Goal: Task Accomplishment & Management: Complete application form

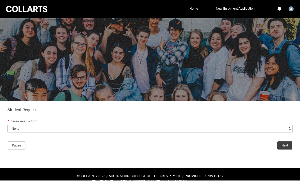
scroll to position [1, 0]
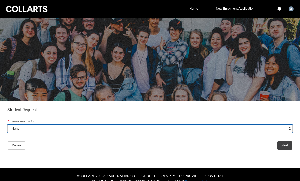
click at [275, 129] on select "--None-- Academic Transcript Application to Appeal Assignment Extension Change …" at bounding box center [149, 129] width 285 height 8
type lightning-select "Assignment_Extension_Choice"
select select "Assignment_Extension_Choice"
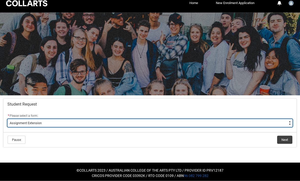
scroll to position [8, 0]
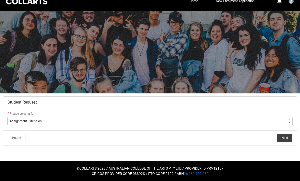
click at [285, 139] on button "Next" at bounding box center [284, 138] width 15 height 8
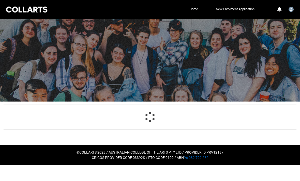
scroll to position [18, 0]
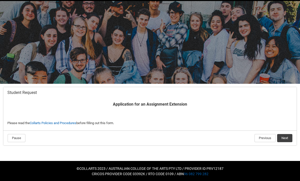
click at [286, 139] on button "Next" at bounding box center [284, 138] width 15 height 8
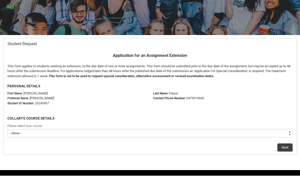
scroll to position [58, 0]
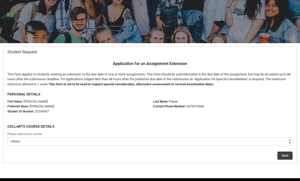
click at [277, 142] on select "--None-- Bachelor of Design (Fashion & Sustainability)" at bounding box center [149, 141] width 285 height 8
type lightning-select "recordPicklist_ProgramEnrollment.a0jOZ000003InRzYAK"
select select "recordPicklist_ProgramEnrollment.a0jOZ000003InRzYAK"
click at [281, 158] on button "Next" at bounding box center [284, 156] width 15 height 8
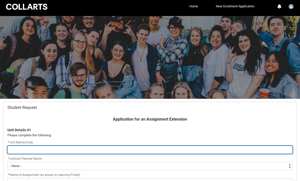
scroll to position [0, 0]
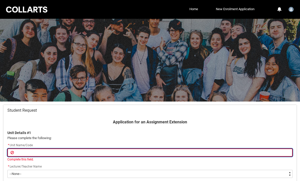
click at [146, 151] on input "Redu_Student_Request flow" at bounding box center [149, 153] width 285 height 8
type lightning-primitive-input-simple "F"
type input "F"
type lightning-primitive-input-simple "FS"
type input "FS"
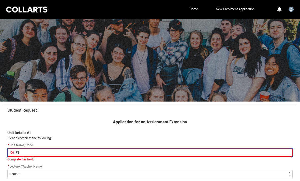
type lightning-primitive-input-simple "FSM"
type input "FSM"
type lightning-primitive-input-simple "FSMM"
type input "FSMM"
type lightning-primitive-input-simple "FSMM4"
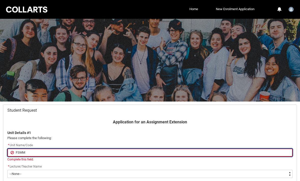
type input "FSMM4"
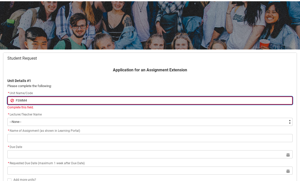
scroll to position [52, 0]
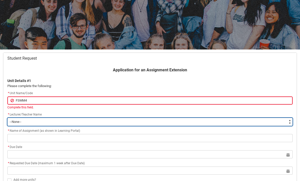
click at [229, 123] on div "Application for an Assignment Extension Unit Details #1 Please complete the fol…" at bounding box center [149, 132] width 291 height 131
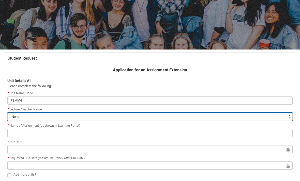
type lightning-select "Faculty_NamefromAtoM.0035g00000b9AZbAAM"
select select "Faculty_NamefromAtoM.0035g00000b9AZbAAM"
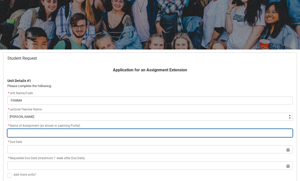
click at [138, 136] on input "Redu_Student_Request flow" at bounding box center [149, 133] width 285 height 8
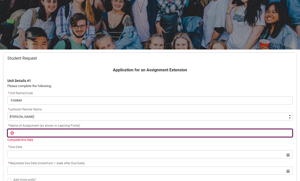
type lightning-primitive-input-simple "C"
type input "C"
type lightning-primitive-input-simple "CA"
type input "CA"
type lightning-primitive-input-simple "CAS"
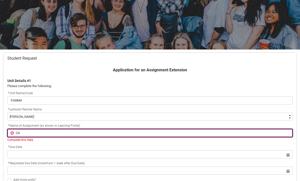
type input "CAS"
type lightning-primitive-input-simple "CASE"
type input "CASE"
type lightning-primitive-input-simple "CASE"
type input "CASE"
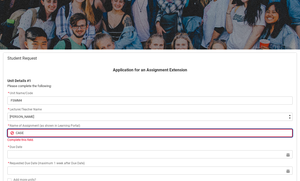
type lightning-primitive-input-simple "CASE"
type input "CASE"
type lightning-primitive-input-simple "CAS"
type input "CAS"
type lightning-primitive-input-simple "CA"
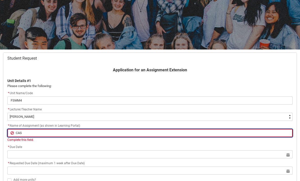
type input "CA"
type lightning-primitive-input-simple "C"
type input "C"
type lightning-primitive-input-simple "Ca"
type input "Ca"
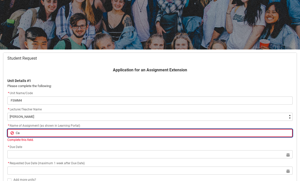
type lightning-primitive-input-simple "Cas"
type input "Cas"
type lightning-primitive-input-simple "Case"
type input "Case"
type lightning-primitive-input-simple "Case"
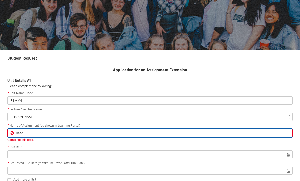
type input "Case"
type lightning-primitive-input-simple "Case S"
type input "Case S"
type lightning-primitive-input-simple "Case ST"
type input "Case ST"
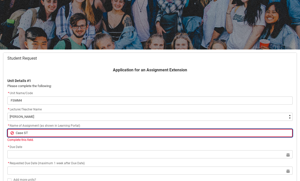
type lightning-primitive-input-simple "Case STu"
type input "Case STu"
type lightning-primitive-input-simple "Case STud"
type input "Case STud"
type lightning-primitive-input-simple "Case STu"
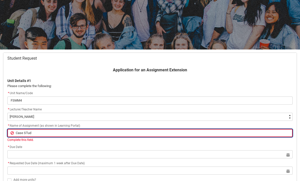
type input "Case STu"
type lightning-primitive-input-simple "Case ST"
type input "Case ST"
type lightning-primitive-input-simple "Case S"
type input "Case S"
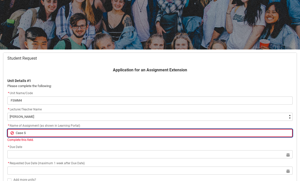
type lightning-primitive-input-simple "Case St"
type input "Case St"
type lightning-primitive-input-simple "Case Stu"
type input "Case Stu"
type lightning-primitive-input-simple "Case Stud"
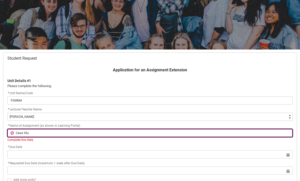
type input "Case Stud"
type lightning-primitive-input-simple "Case Study"
type input "Case Study"
type lightning-primitive-input-simple "Case Study"
type input "Case Study"
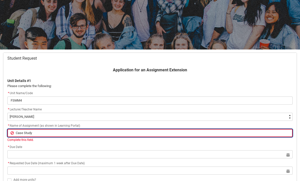
type lightning-primitive-input-simple "Case Study Z"
type input "Case Study Z"
type lightning-primitive-input-simple "Case Study Ze"
type input "Case Study Ze"
type lightning-primitive-input-simple "Case Study Zer"
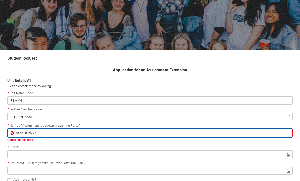
type input "Case Study Zer"
type lightning-primitive-input-simple "Case Study Zero"
type input "Case Study Zero"
type lightning-primitive-input-simple "Case Study Zero"
type input "Case Study Zero"
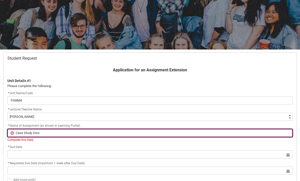
type lightning-primitive-input-simple "Case Study Zero w"
type input "Case Study Zero w"
type lightning-primitive-input-simple "Case Study Zero wa"
type input "Case Study Zero wa"
type lightning-primitive-input-simple "Case Study Zero was"
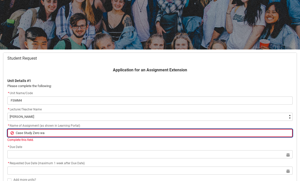
type input "Case Study Zero was"
type lightning-primitive-input-simple "Case Study Zero wast"
type input "Case Study Zero wast"
type lightning-primitive-input-simple "Case Study Zero waste"
type input "Case Study Zero waste"
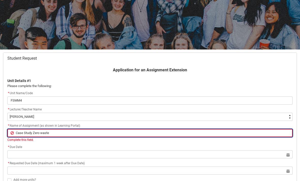
type lightning-primitive-input-simple "Case Study Zero waste"
type input "Case Study Zero waste"
type lightning-primitive-input-simple "Case Study Zero waste p"
type input "Case Study Zero waste p"
type lightning-primitive-input-simple "Case Study Zero waste pr"
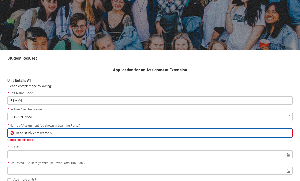
type input "Case Study Zero waste pr"
type lightning-primitive-input-simple "Case Study Zero waste pra"
type input "Case Study Zero waste pra"
type lightning-primitive-input-simple "Case Study Zero waste prac"
type input "Case Study Zero waste prac"
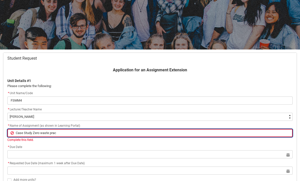
type lightning-primitive-input-simple "Case Study Zero waste pract"
type input "Case Study Zero waste pract"
type lightning-primitive-input-simple "Case Study Zero waste practi"
type input "Case Study Zero waste practi"
type lightning-primitive-input-simple "Case Study Zero waste practit"
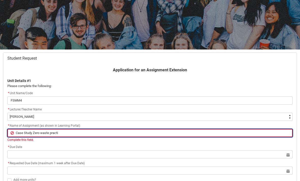
type input "Case Study Zero waste practit"
type lightning-primitive-input-simple "Case Study Zero waste practiti"
type input "Case Study Zero waste practiti"
type lightning-primitive-input-simple "Case Study Zero waste practitio"
type input "Case Study Zero waste practitio"
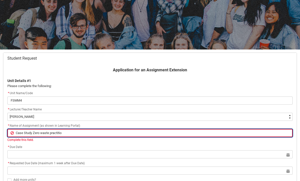
type lightning-primitive-input-simple "Case Study Zero waste practition"
type input "Case Study Zero waste practition"
type lightning-primitive-input-simple "Case Study Zero waste practitione"
type input "Case Study Zero waste practitione"
type lightning-primitive-input-simple "Case Study Zero waste practitioner"
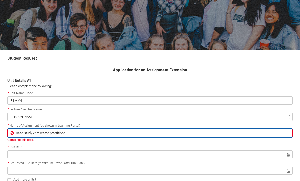
type input "Case Study Zero waste practitioner"
type lightning-primitive-input-simple "Case Study Zero waste practitioners"
type input "Case Study Zero waste practitioners"
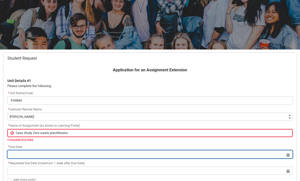
click at [260, 151] on input "Redu_Student_Request flow" at bounding box center [149, 154] width 285 height 8
select select "2025"
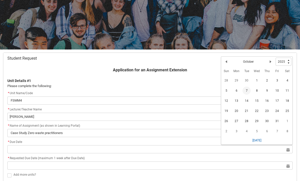
click at [248, 89] on span "7" at bounding box center [246, 91] width 8 height 8
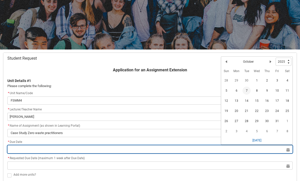
type lightning-datepicker "[DATE]"
type lightning-input "[DATE]"
type input "[DATE]"
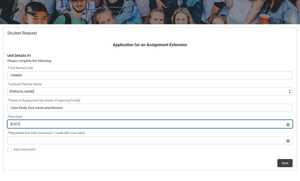
scroll to position [86, 0]
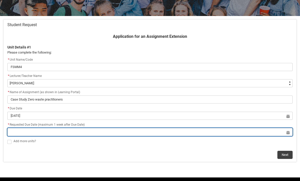
click at [291, 135] on input "Redu_Student_Request flow" at bounding box center [149, 132] width 285 height 8
select select "2025"
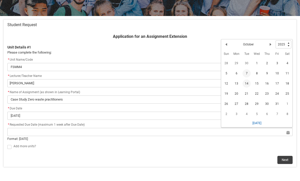
click at [245, 85] on span "14" at bounding box center [246, 84] width 8 height 8
type lightning-datepicker "[DATE]"
type lightning-input "[DATE]"
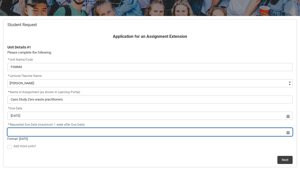
type input "[DATE]"
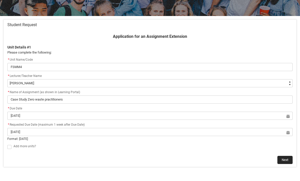
click at [287, 158] on button "Next" at bounding box center [284, 160] width 15 height 8
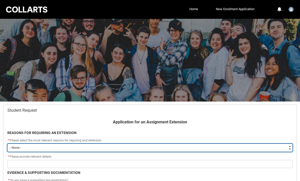
scroll to position [54, 0]
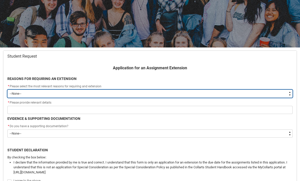
click at [22, 96] on select "--None-- Medical Reasons Work obligations Family obligations Academic Difficult…" at bounding box center [149, 94] width 285 height 8
type lightning-select "choice_WithdrawEnrolment_Reason_Work"
select select "choice_WithdrawEnrolment_Reason_Work"
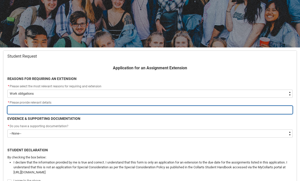
click at [276, 113] on input "Redu_Student_Request flow" at bounding box center [149, 110] width 285 height 8
type lightning-primitive-input-simple "W"
type input "W"
type lightning-primitive-input-simple "Wa"
type input "Wa"
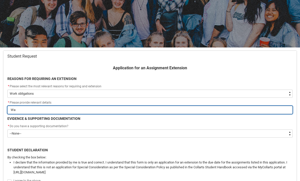
type lightning-primitive-input-simple "Was"
type input "Was"
type lightning-primitive-input-simple "Was"
type input "Was"
type lightning-primitive-input-simple "Was w"
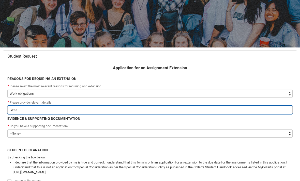
type input "Was w"
type lightning-primitive-input-simple "Was wo"
type input "Was wo"
type lightning-primitive-input-simple "Was wor"
type input "Was wor"
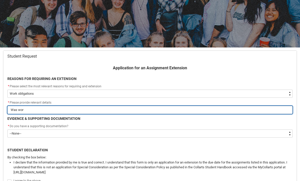
type lightning-primitive-input-simple "Was work"
type input "Was work"
type lightning-primitive-input-simple "Was worki"
type input "Was worki"
type lightning-primitive-input-simple "Was workin"
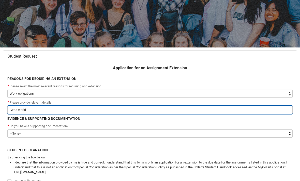
type input "Was workin"
type lightning-primitive-input-simple "Was working"
type input "Was working"
type lightning-primitive-input-simple "Was working"
type input "Was working"
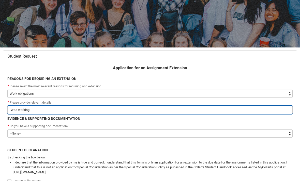
type lightning-primitive-input-simple "Was working a"
type input "Was working a"
type lightning-primitive-input-simple "Was working a"
type input "Was working a"
type lightning-primitive-input-simple "Was working a l"
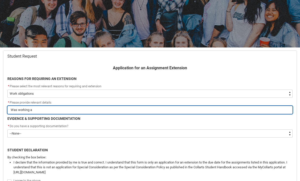
type input "Was working a l"
type lightning-primitive-input-simple "Was working a lo"
type input "Was working a lo"
type lightning-primitive-input-simple "Was working a lot"
type input "Was working a lot"
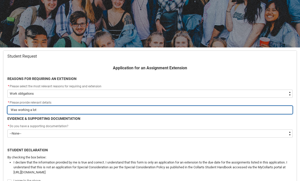
type lightning-primitive-input-simple "Was working a lot"
type input "Was working a lot"
type lightning-primitive-input-simple "Was working a lot t"
type input "Was working a lot t"
type lightning-primitive-input-simple "Was working a lot th"
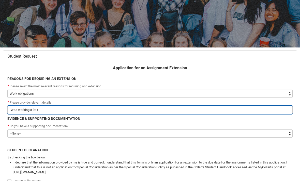
type input "Was working a lot th"
type lightning-primitive-input-simple "Was working a lot the"
type input "Was working a lot the"
type lightning-primitive-input-simple "Was working a lot the"
type input "Was working a lot the"
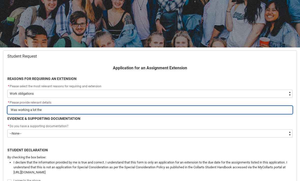
type lightning-primitive-input-simple "Was working a lot the l"
type input "Was working a lot the l"
type lightning-primitive-input-simple "Was working a lot the la"
type input "Was working a lot the la"
type lightning-primitive-input-simple "Was working a lot the las"
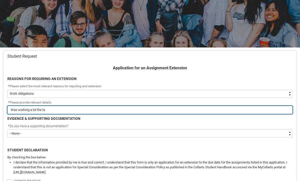
type input "Was working a lot the las"
type lightning-primitive-input-simple "Was working a lot the last"
type input "Was working a lot the last"
type lightning-primitive-input-simple "Was working a lot the last"
type input "Was working a lot the last"
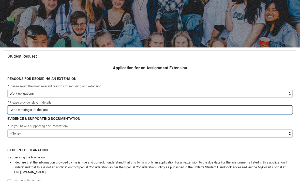
type lightning-primitive-input-simple "Was working a lot the last 2"
type input "Was working a lot the last 2"
type lightning-primitive-input-simple "Was working a lot the last 2"
type input "Was working a lot the last 2"
type lightning-primitive-input-simple "Was working a lot the last 2 w"
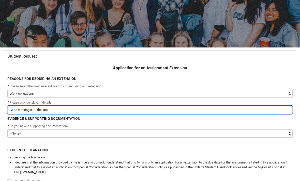
type input "Was working a lot the last 2 w"
type lightning-primitive-input-simple "Was working a lot the last 2 we"
type input "Was working a lot the last 2 we"
type lightning-primitive-input-simple "Was working a lot the last 2 wee"
type input "Was working a lot the last 2 wee"
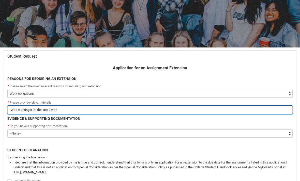
type lightning-primitive-input-simple "Was working a lot the last 2 week"
type input "Was working a lot the last 2 week"
type lightning-primitive-input-simple "Was working a lot the last 2 weeks"
type input "Was working a lot the last 2 weeks"
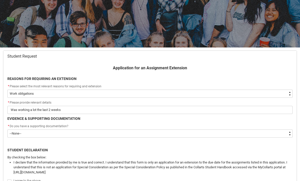
click at [283, 128] on div "* Do you have a supporting documentation?" at bounding box center [149, 126] width 285 height 6
click at [272, 143] on p "Redu_Student_Request flow" at bounding box center [149, 145] width 285 height 5
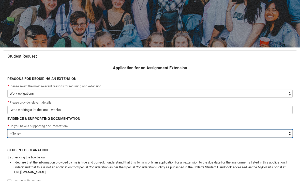
click at [278, 132] on select "--None-- Yes No" at bounding box center [149, 134] width 285 height 8
type lightning-select "No"
select select "No"
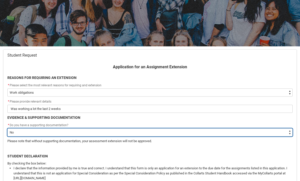
scroll to position [55, 0]
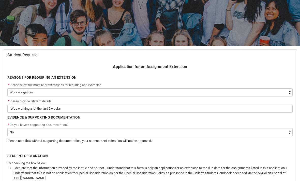
click at [267, 159] on flowruntime-screen-field "STUDENT DECLARATION" at bounding box center [149, 154] width 291 height 12
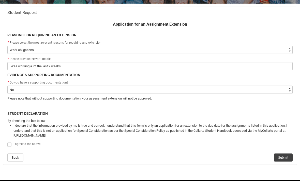
click at [30, 145] on span "I agree to the above." at bounding box center [27, 144] width 28 height 4
checkbox input "true"
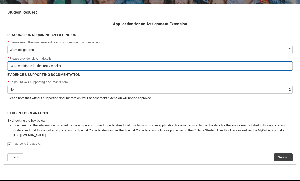
click at [64, 65] on input "Was working a lot the last 2 weeks" at bounding box center [149, 66] width 285 height 8
type lightning-primitive-input-simple "r"
type input "r"
type lightning-primitive-input-simple "re"
type input "re"
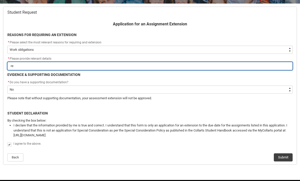
type lightning-primitive-input-simple "ref"
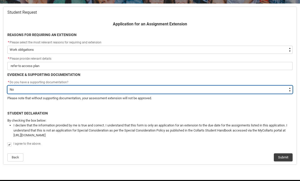
click at [279, 90] on select "--None-- Yes No" at bounding box center [149, 90] width 285 height 8
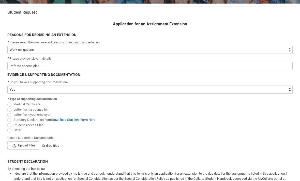
click at [13, 125] on label "Student Access Plan" at bounding box center [26, 125] width 38 height 4
click at [7, 122] on input "Student Access Plan" at bounding box center [7, 122] width 0 height 0
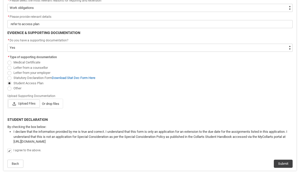
scroll to position [140, 0]
click at [282, 161] on button "Submit" at bounding box center [283, 164] width 19 height 8
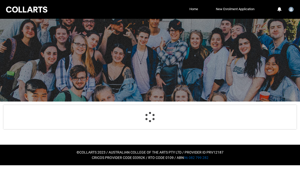
scroll to position [0, 0]
